Goal: Information Seeking & Learning: Find specific fact

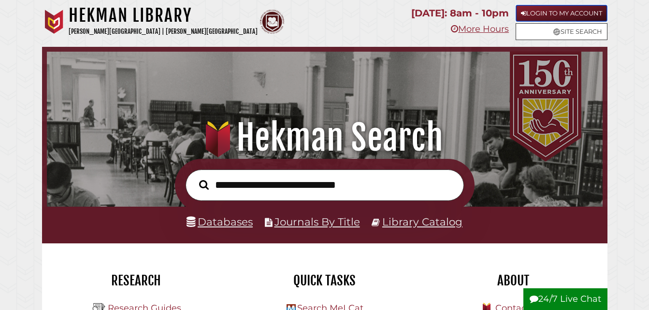
click at [533, 6] on link "Login to My Account" at bounding box center [561, 13] width 92 height 17
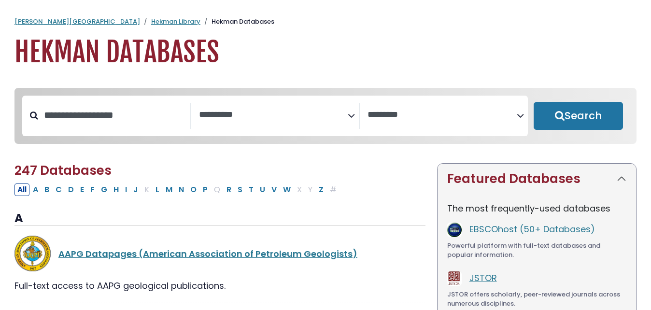
select select "Database Subject Filter"
select select "Database Vendors Filter"
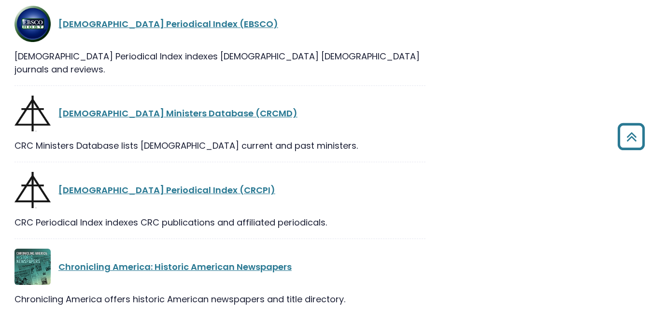
scroll to position [4356, 0]
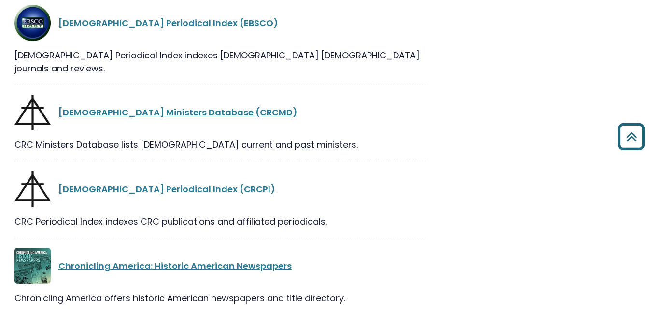
click at [628, 129] on icon "Back to Top" at bounding box center [631, 136] width 35 height 35
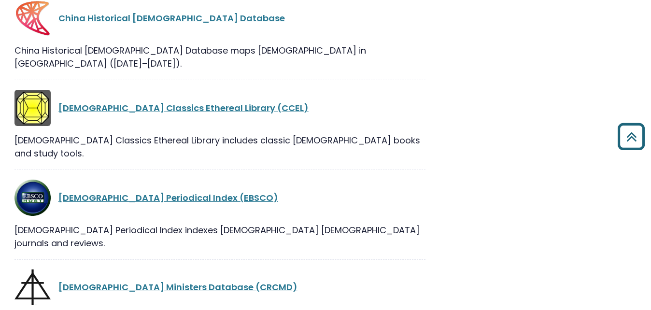
click at [635, 143] on icon "Back to Top" at bounding box center [631, 136] width 35 height 35
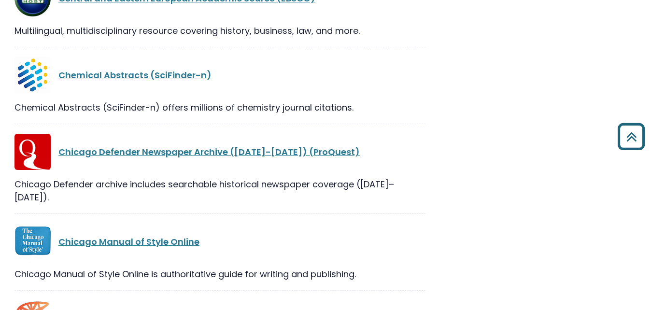
click at [646, 131] on icon "Back to Top" at bounding box center [631, 136] width 35 height 35
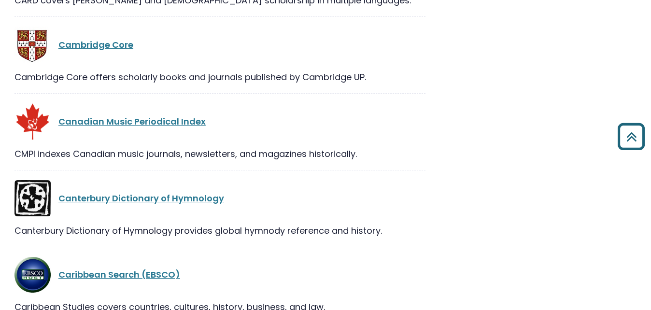
click at [646, 131] on icon "Back to Top" at bounding box center [631, 136] width 35 height 35
click at [635, 135] on icon "Back to Top" at bounding box center [631, 136] width 35 height 35
click at [628, 137] on icon "Back to Top" at bounding box center [631, 136] width 35 height 35
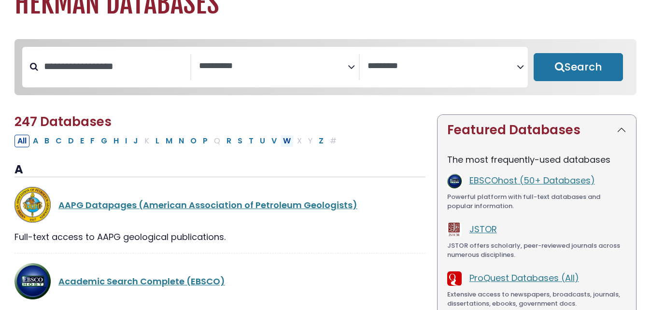
scroll to position [49, 0]
click at [478, 233] on link "JSTOR" at bounding box center [484, 229] width 28 height 12
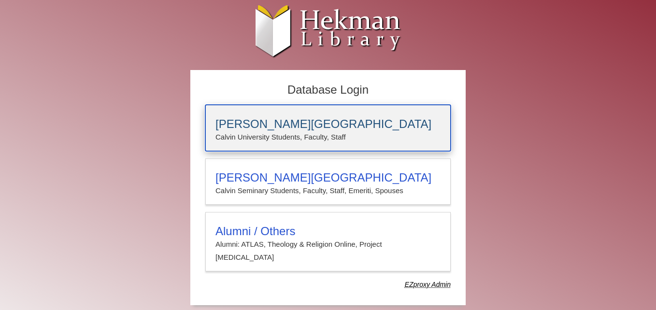
click at [272, 126] on h3 "Calvin University" at bounding box center [327, 124] width 225 height 14
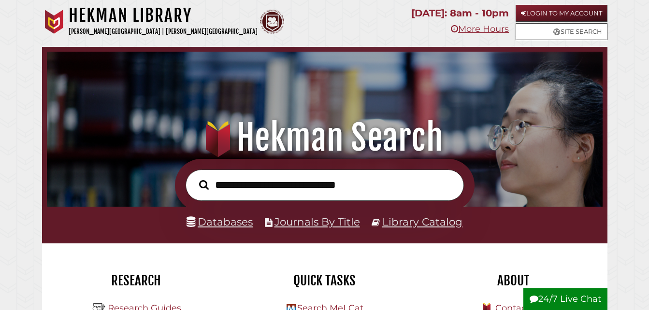
scroll to position [184, 551]
type input "****"
click at [194, 177] on button "Search" at bounding box center [203, 184] width 19 height 15
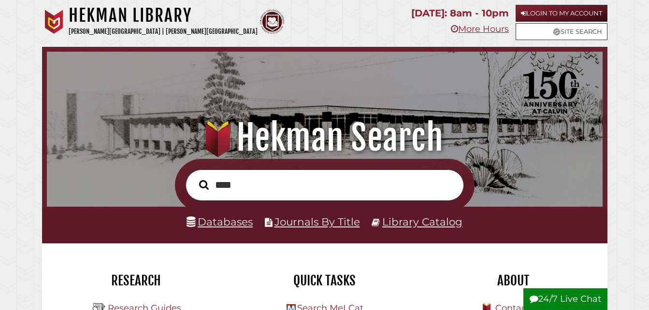
scroll to position [184, 551]
click at [224, 224] on link "Databases" at bounding box center [219, 221] width 66 height 13
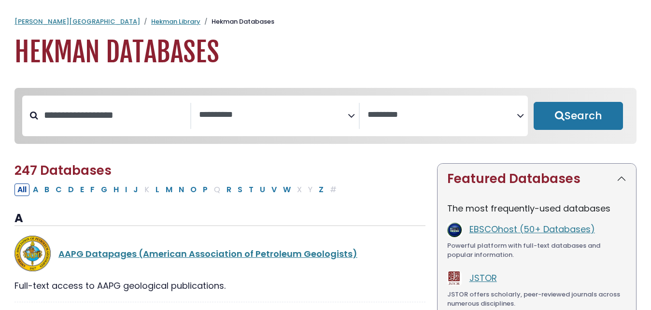
select select "Database Subject Filter"
select select "Database Vendors Filter"
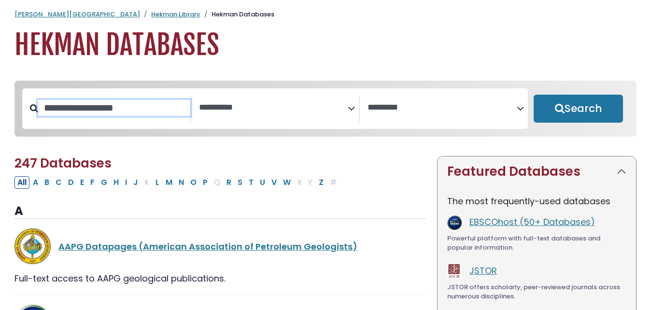
click at [121, 116] on input "Search database by title or keyword" at bounding box center [114, 108] width 152 height 16
type input "*********"
click at [534, 95] on button "Search" at bounding box center [578, 109] width 89 height 28
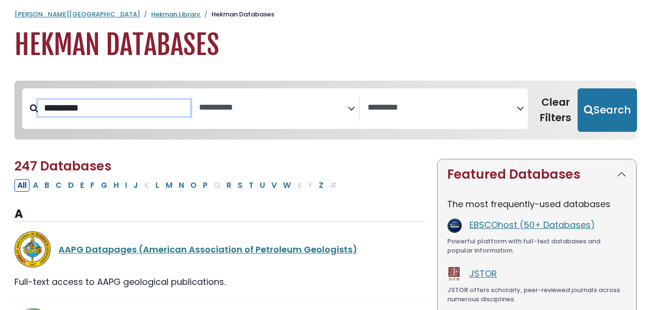
select select "Database Subject Filter"
select select "Database Vendors Filter"
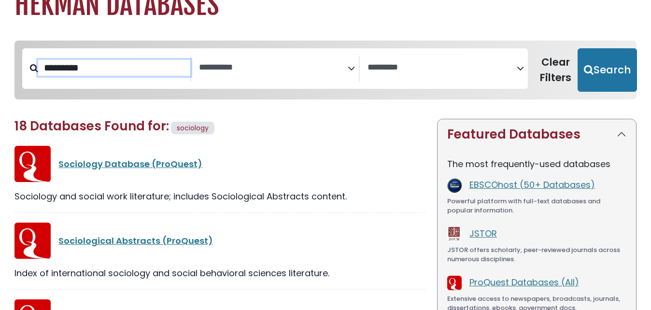
scroll to position [48, 0]
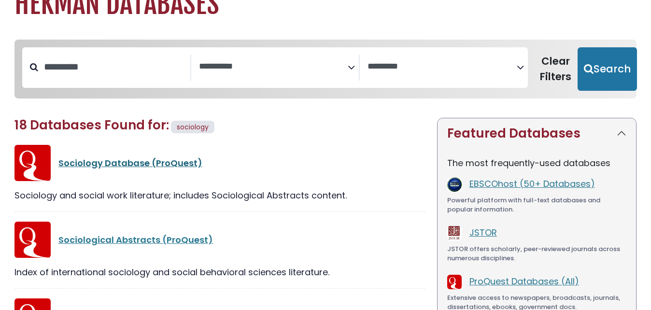
click at [100, 163] on link "Sociology Database (ProQuest)" at bounding box center [130, 163] width 144 height 12
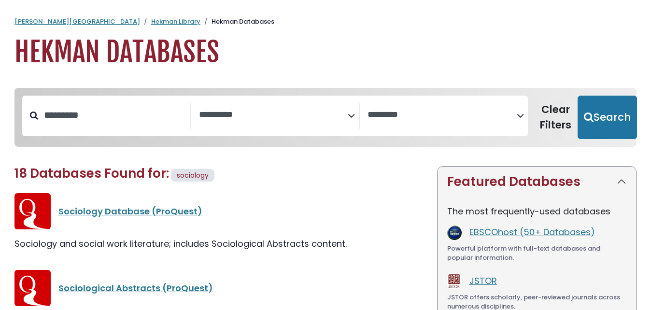
select select "Database Subject Filter"
select select "Database Vendors Filter"
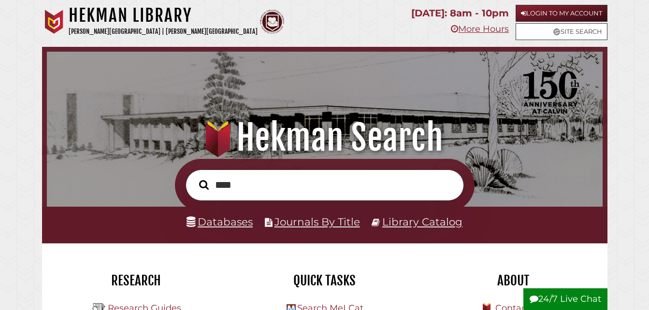
scroll to position [184, 551]
click at [211, 222] on link "Databases" at bounding box center [219, 221] width 66 height 13
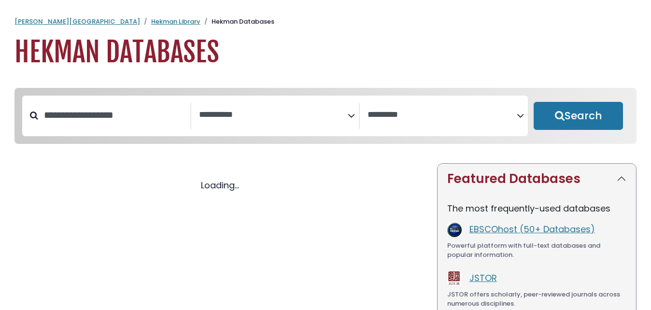
select select "Database Subject Filter"
select select "Database Vendors Filter"
select select "Database Subject Filter"
select select "Database Vendors Filter"
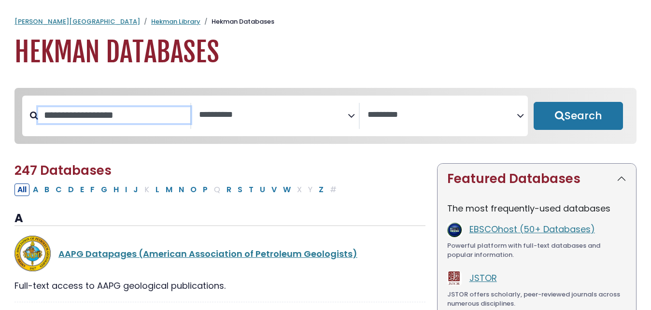
click at [120, 112] on input "Search database by title or keyword" at bounding box center [114, 115] width 152 height 16
type input "****"
click at [534, 102] on button "Search" at bounding box center [578, 116] width 89 height 28
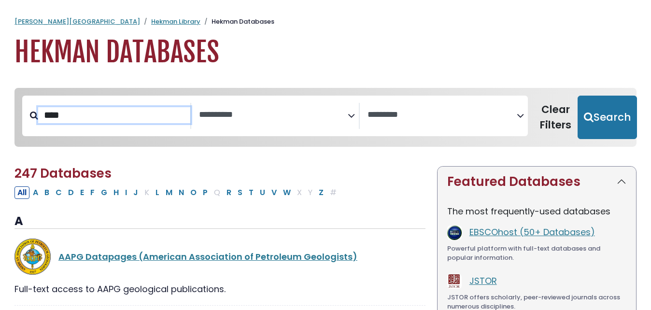
select select "Database Subject Filter"
select select "Database Vendors Filter"
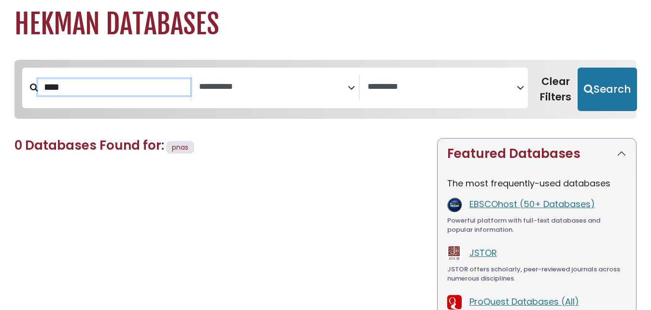
scroll to position [29, 0]
type input "*"
type input "****"
click at [578, 67] on button "Search" at bounding box center [607, 88] width 59 height 43
select select "Database Subject Filter"
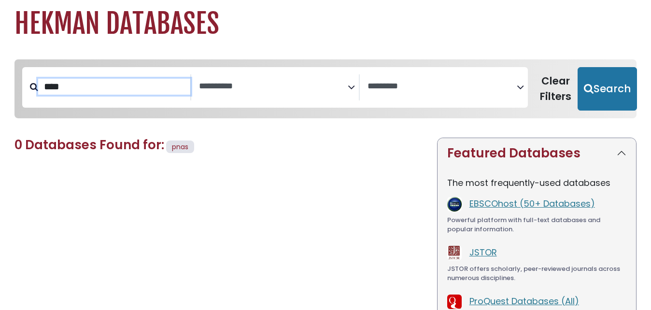
select select "Database Vendors Filter"
type input "****"
click at [578, 67] on button "Search" at bounding box center [607, 88] width 59 height 43
select select "Database Subject Filter"
select select "Database Vendors Filter"
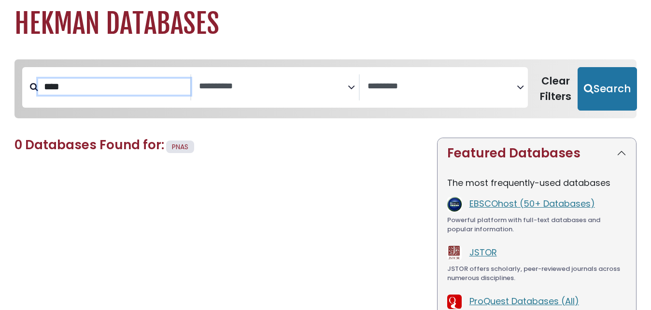
click at [578, 67] on button "Search" at bounding box center [607, 88] width 59 height 43
select select "Database Subject Filter"
select select "Database Vendors Filter"
type input "*"
type input "****"
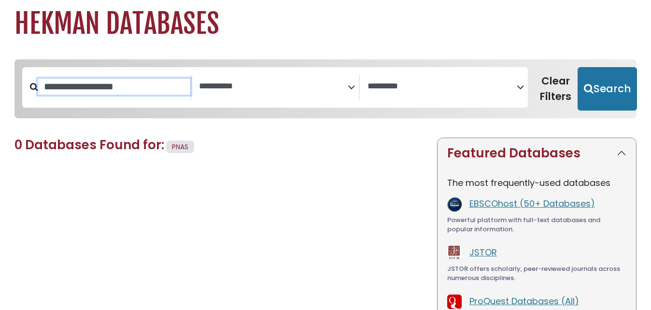
select select "Database Subject Filter"
select select "Database Vendors Filter"
type input "****"
select select "Database Subject Filter"
select select "Database Vendors Filter"
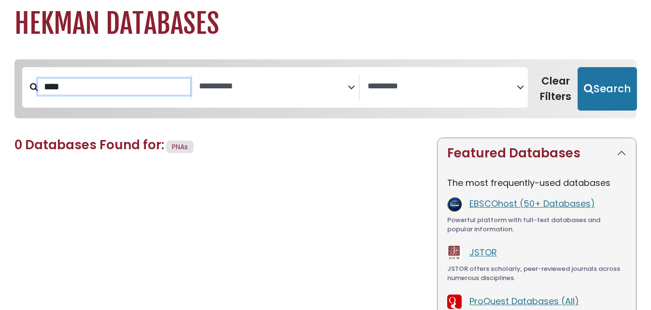
type input "****"
select select "Database Subject Filter"
select select "Database Vendors Filter"
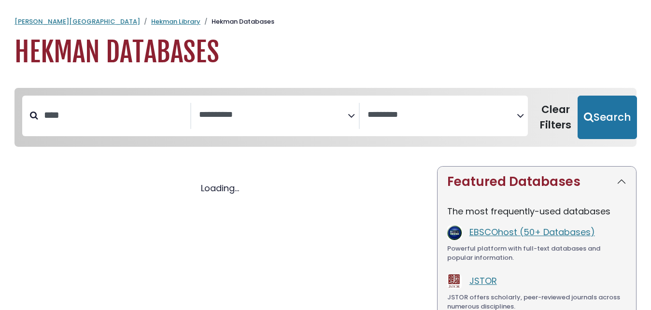
select select "Database Subject Filter"
select select "Database Vendors Filter"
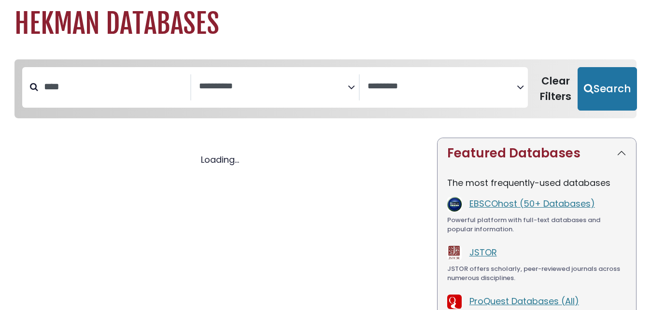
select select "Database Subject Filter"
select select "Database Vendors Filter"
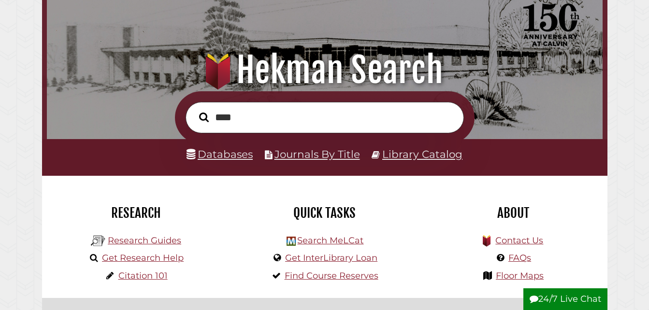
scroll to position [78, 0]
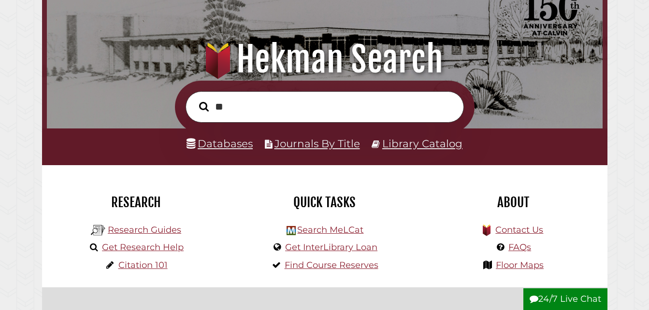
type input "*"
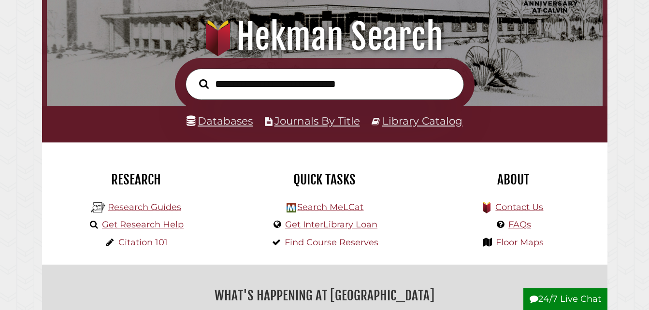
scroll to position [101, 0]
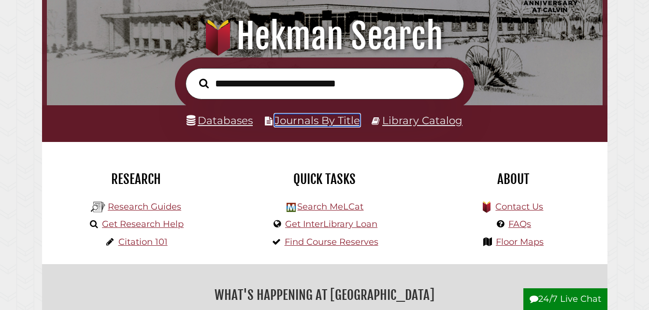
click at [303, 125] on link "Journals By Title" at bounding box center [317, 120] width 86 height 13
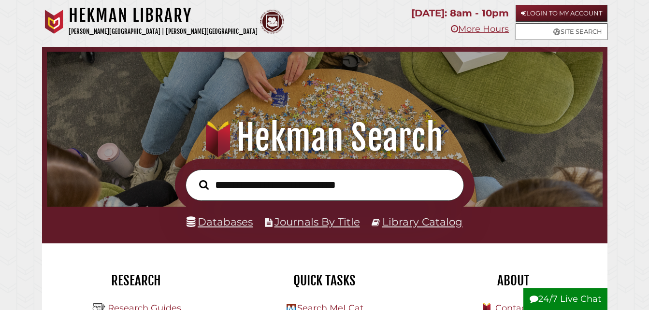
scroll to position [184, 551]
click at [530, 15] on link "Login to My Account" at bounding box center [561, 13] width 92 height 17
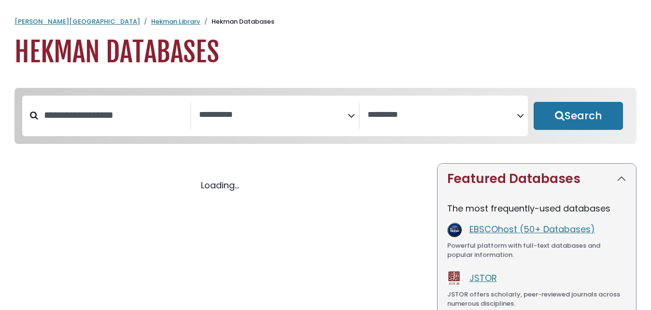
select select "Database Subject Filter"
select select "Database Vendors Filter"
select select "Database Subject Filter"
select select "Database Vendors Filter"
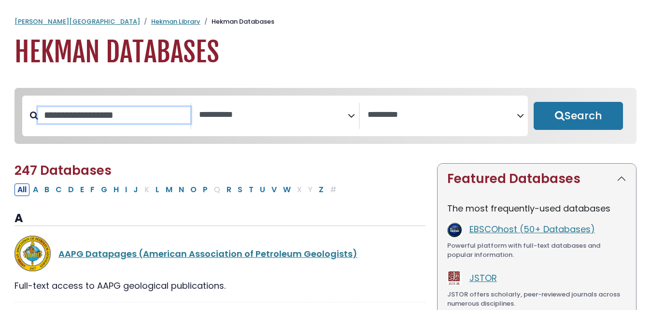
click at [111, 110] on input "Search database by title or keyword" at bounding box center [114, 115] width 152 height 16
type input "****"
click at [534, 102] on button "Search" at bounding box center [578, 116] width 89 height 28
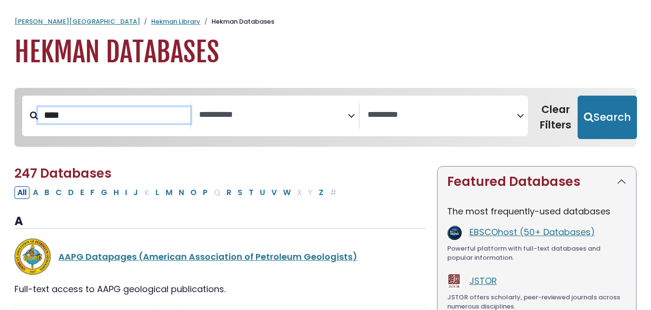
select select "Database Subject Filter"
select select "Database Vendors Filter"
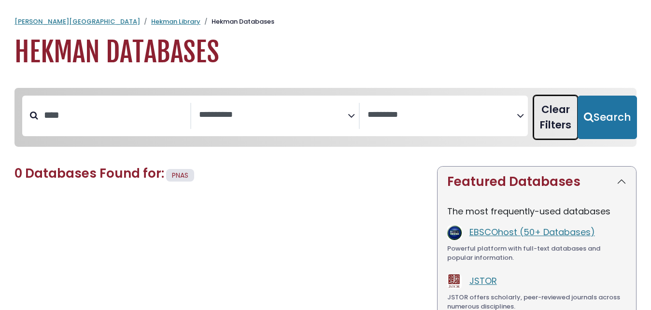
click at [545, 119] on button "Clear Filters" at bounding box center [556, 117] width 44 height 43
select select "Database Subject Filter"
select select "Database Vendors Filter"
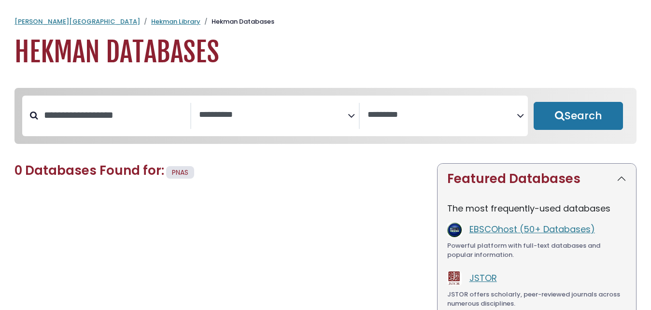
select select "Database Subject Filter"
select select "Database Vendors Filter"
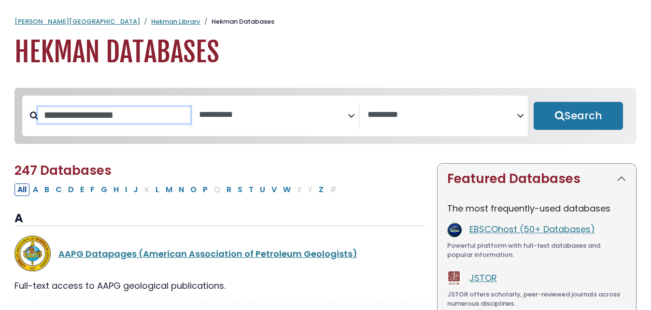
click at [130, 121] on input "Search database by title or keyword" at bounding box center [114, 115] width 152 height 16
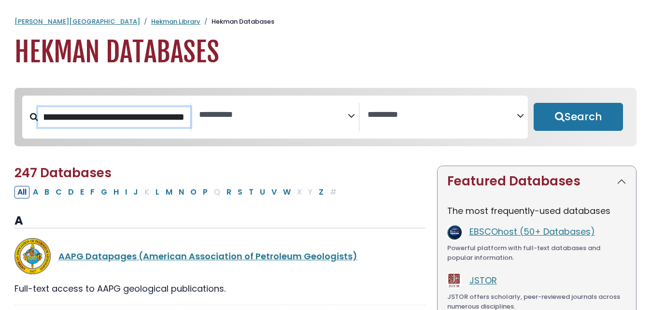
scroll to position [0, 102]
type input "**********"
click at [534, 103] on button "Search" at bounding box center [578, 117] width 89 height 28
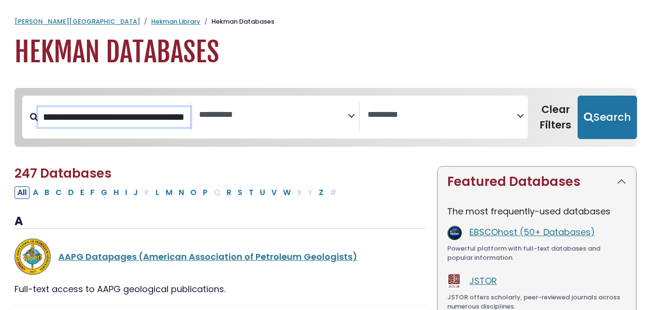
select select "Database Subject Filter"
select select "Database Vendors Filter"
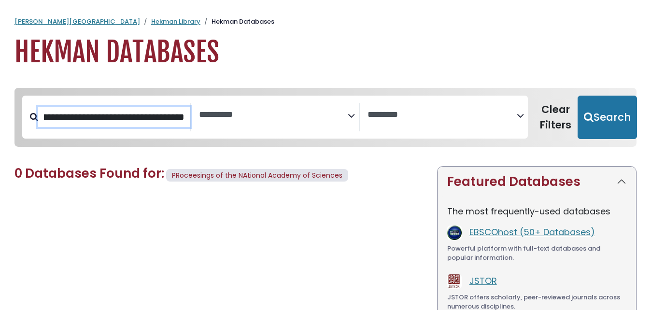
scroll to position [0, 96]
type input "**********"
click at [578, 96] on button "Search" at bounding box center [607, 117] width 59 height 43
select select "Database Subject Filter"
select select "Database Vendors Filter"
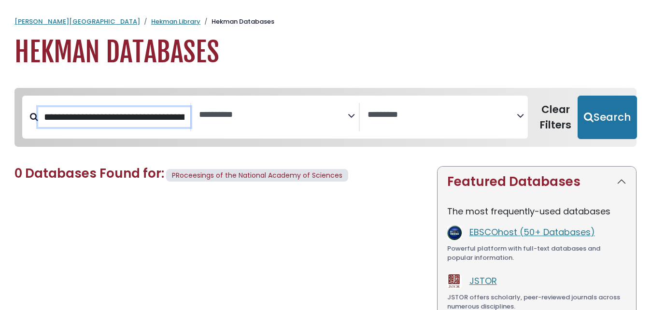
type input "**********"
click at [578, 96] on button "Search" at bounding box center [607, 117] width 59 height 43
select select "Database Subject Filter"
select select "Database Vendors Filter"
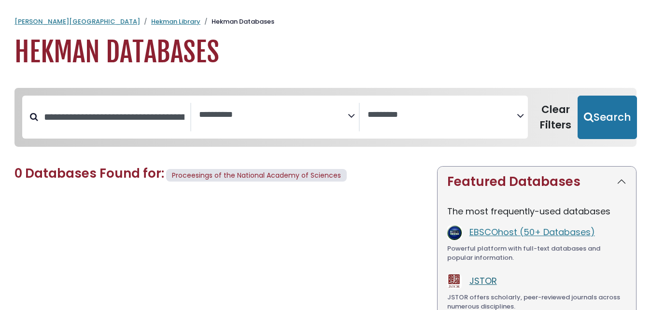
click at [493, 283] on link "JSTOR" at bounding box center [484, 281] width 28 height 12
